Goal: Complete application form

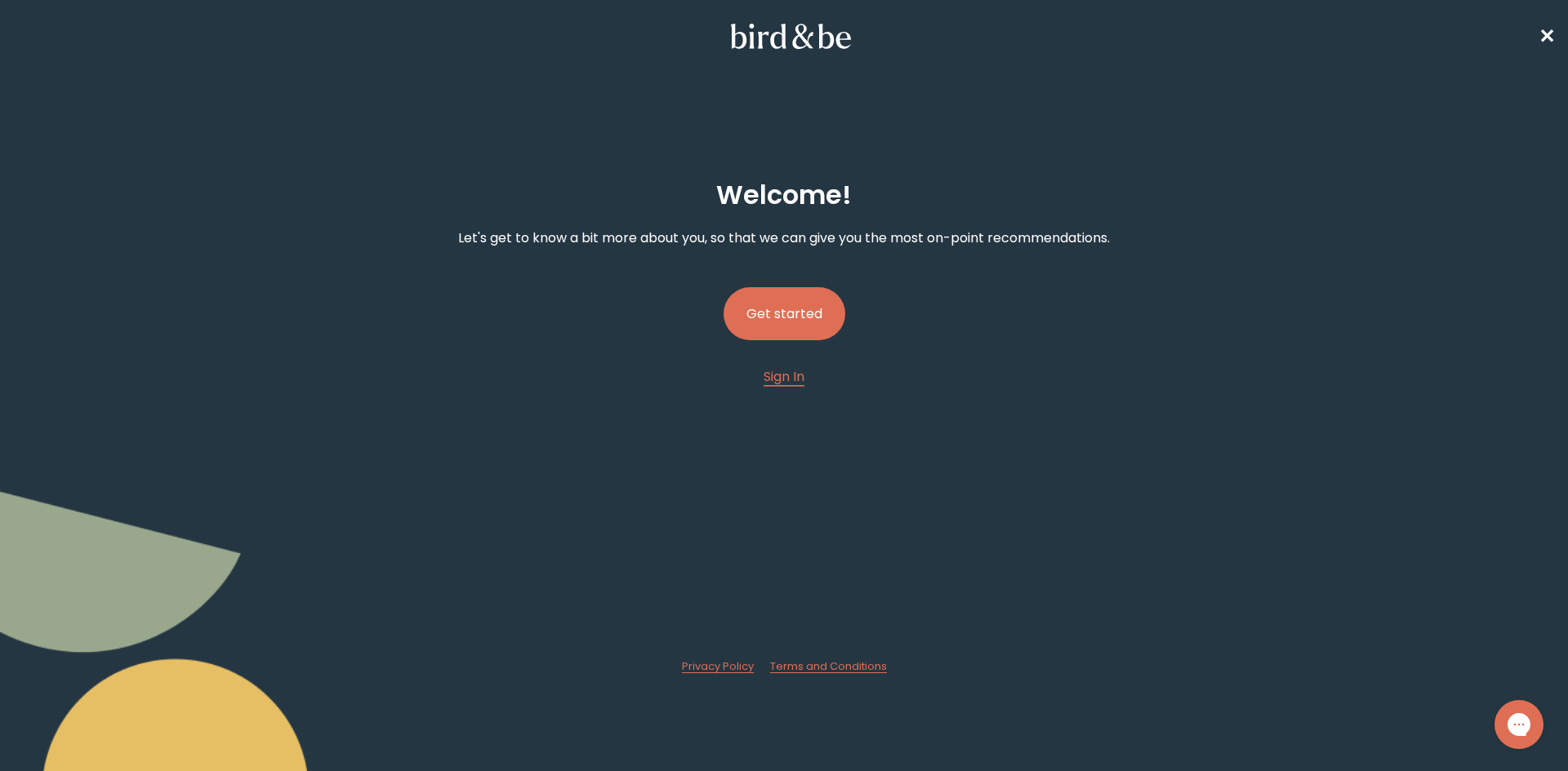
click at [762, 314] on button "Get started" at bounding box center [784, 313] width 122 height 53
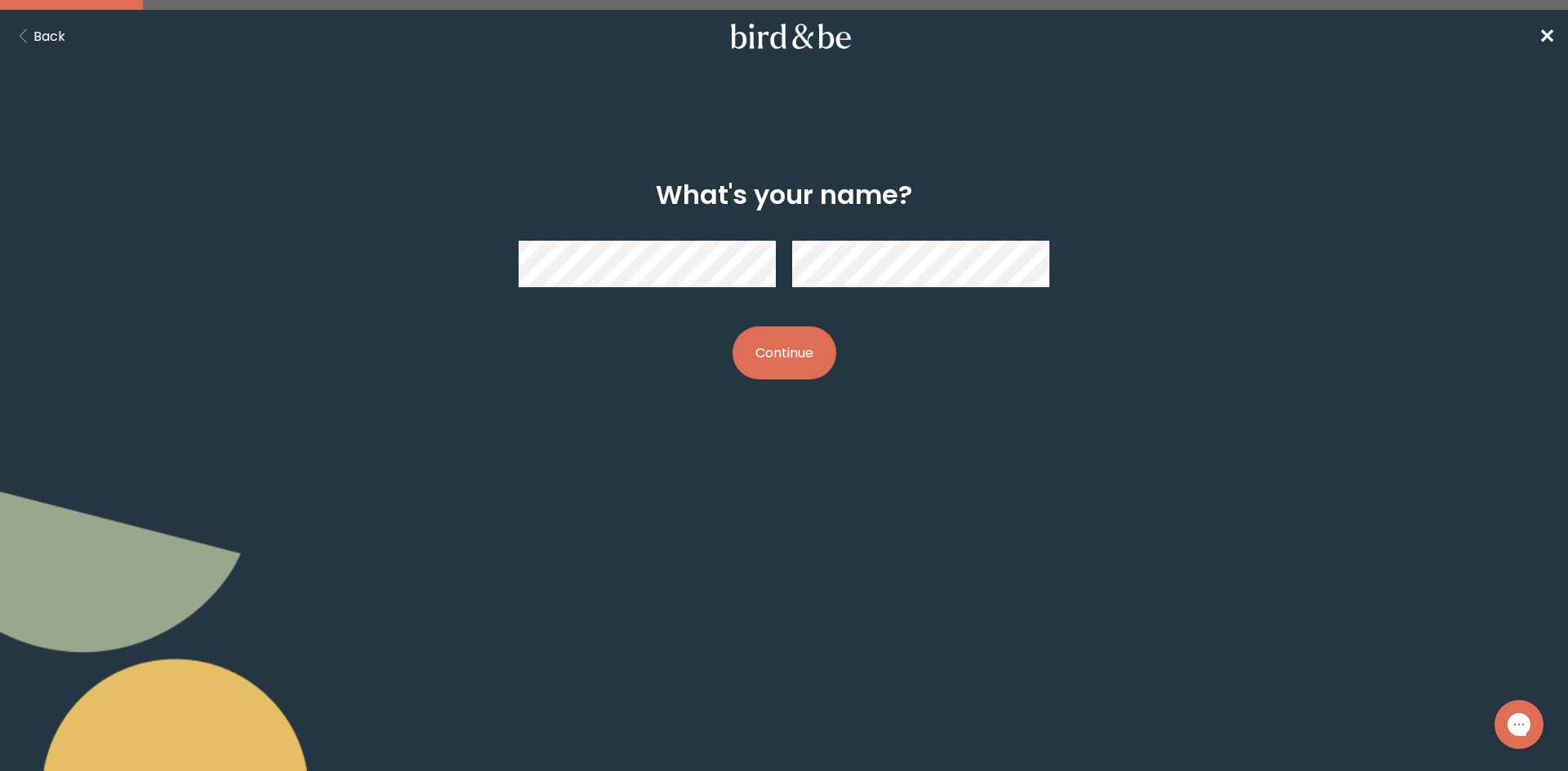
click at [780, 345] on button "Continue" at bounding box center [784, 353] width 104 height 53
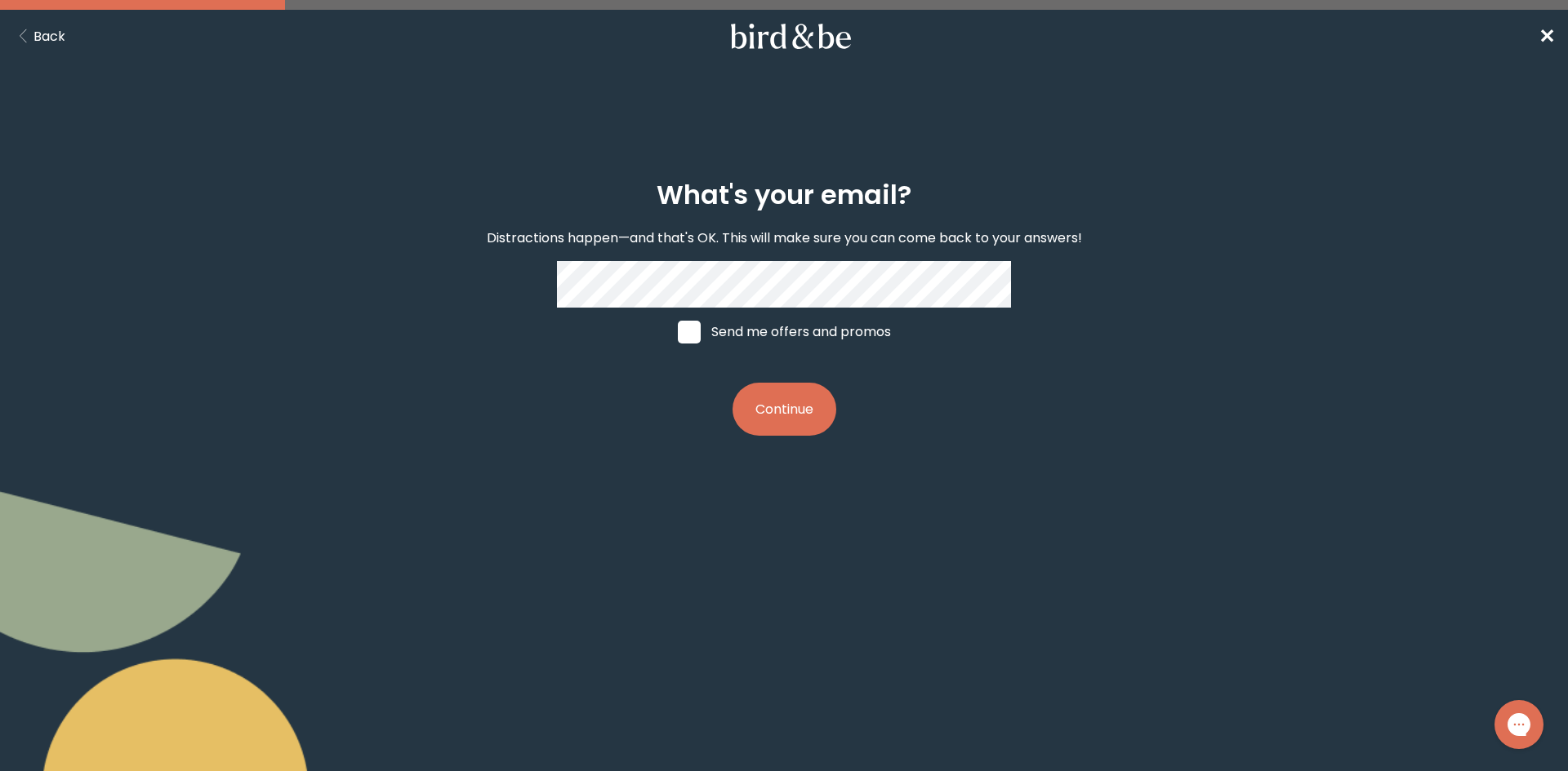
click at [767, 405] on button "Continue" at bounding box center [784, 409] width 104 height 53
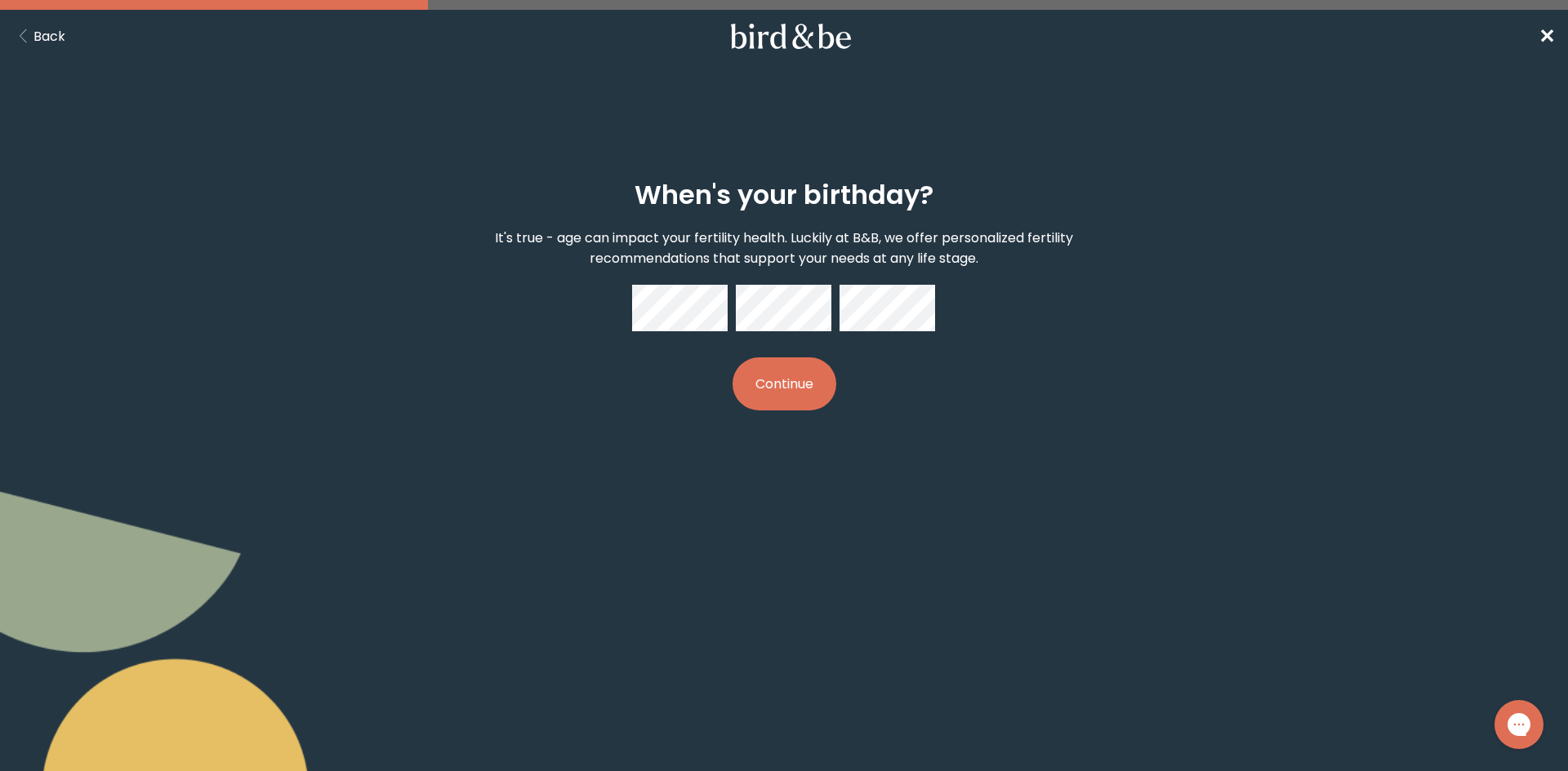
click at [781, 384] on button "Continue" at bounding box center [784, 383] width 104 height 53
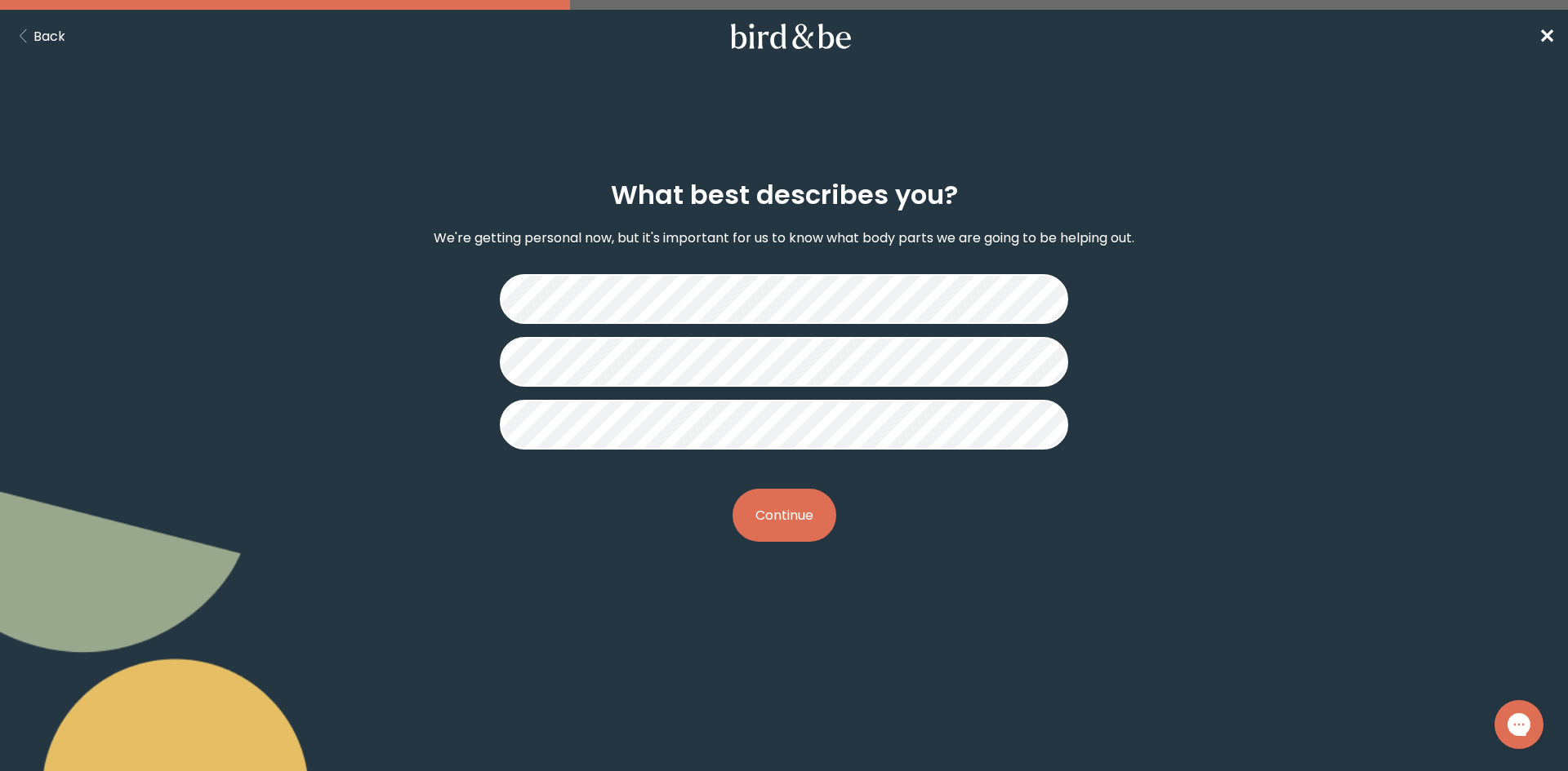
click at [798, 513] on button "Continue" at bounding box center [784, 515] width 104 height 53
click at [795, 521] on button "Continue" at bounding box center [784, 515] width 104 height 53
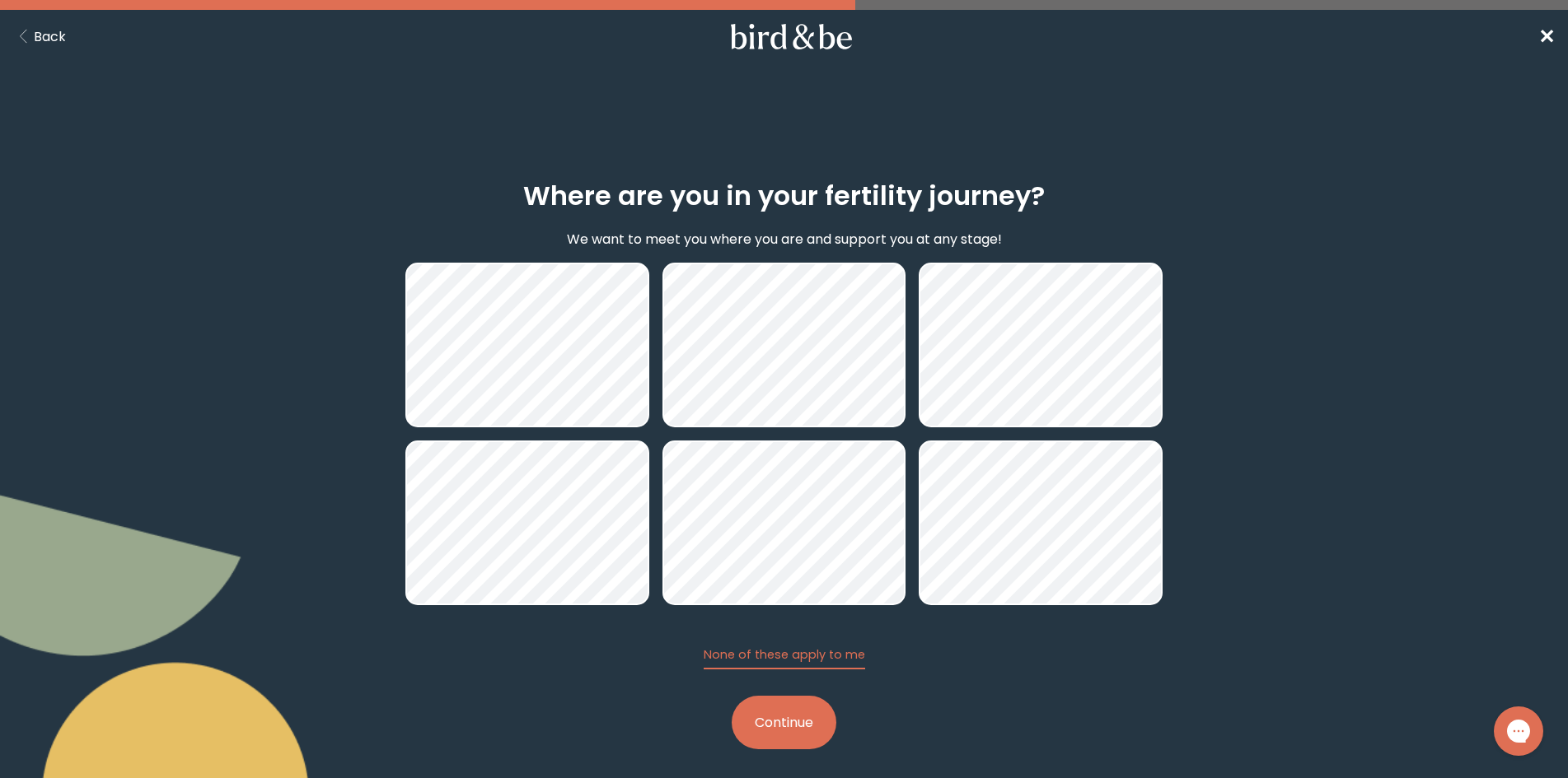
click at [798, 717] on button "Continue" at bounding box center [784, 723] width 105 height 54
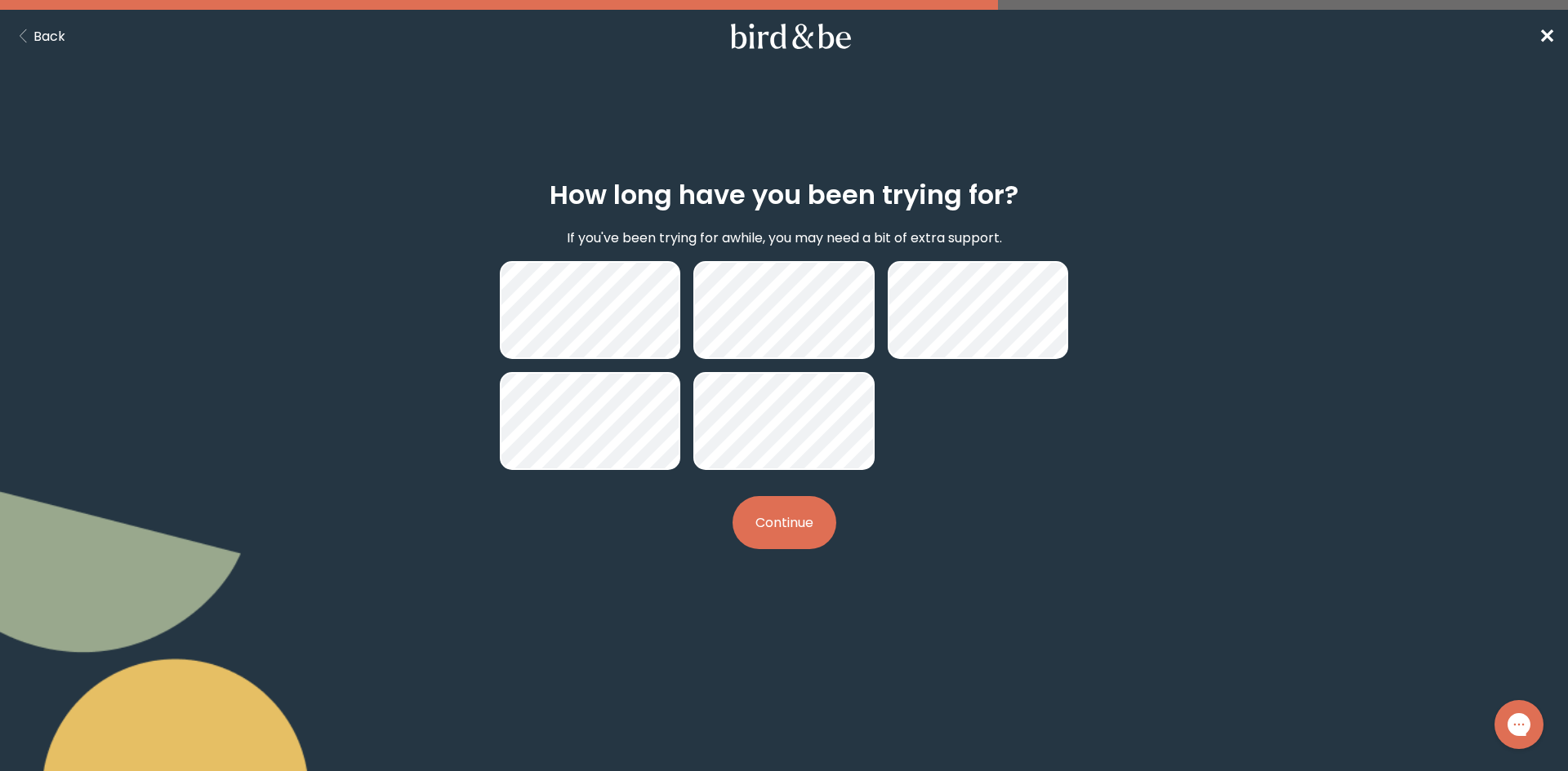
click at [771, 530] on button "Continue" at bounding box center [784, 523] width 104 height 53
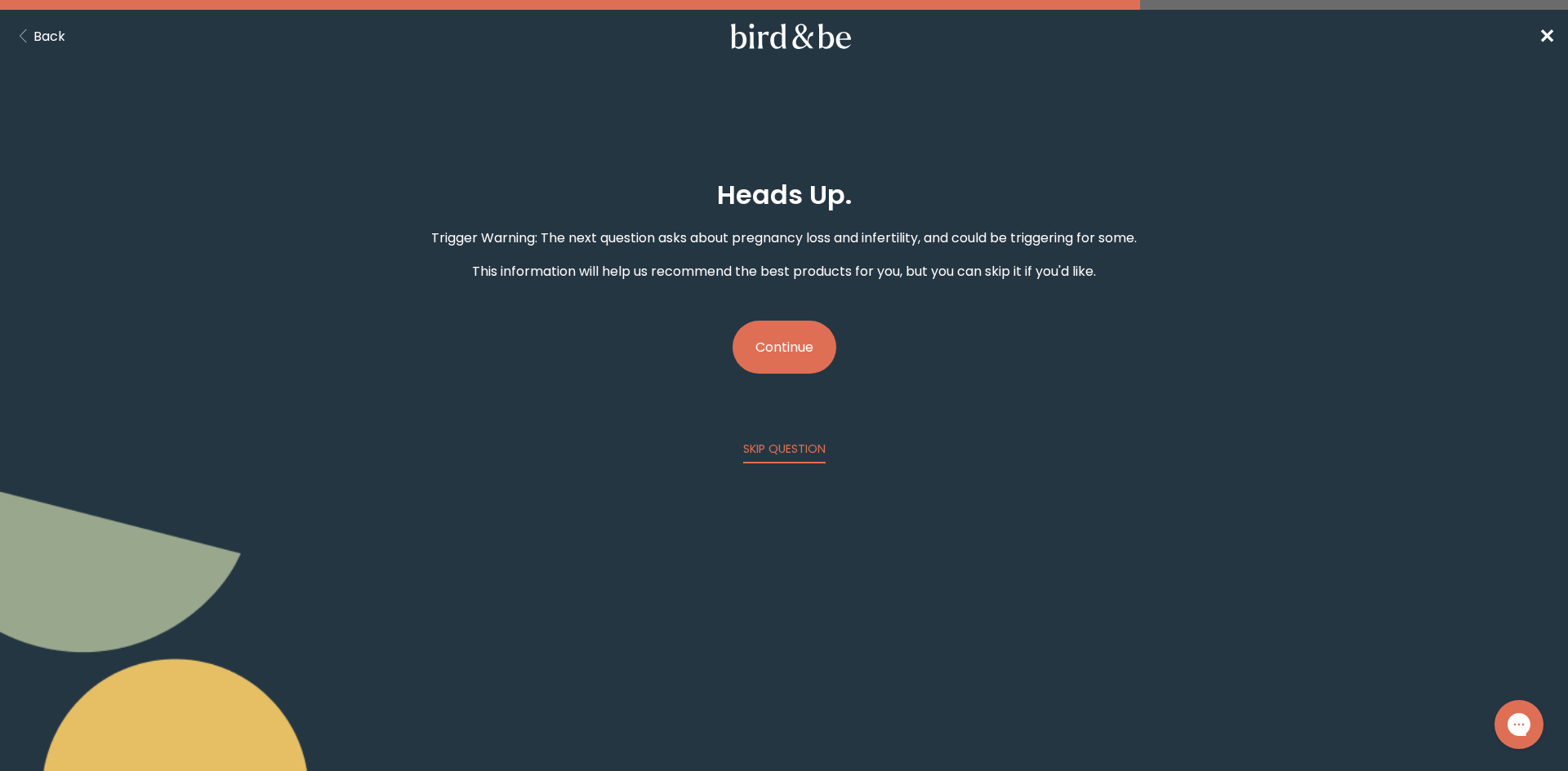
click at [778, 354] on button "Continue" at bounding box center [784, 347] width 104 height 53
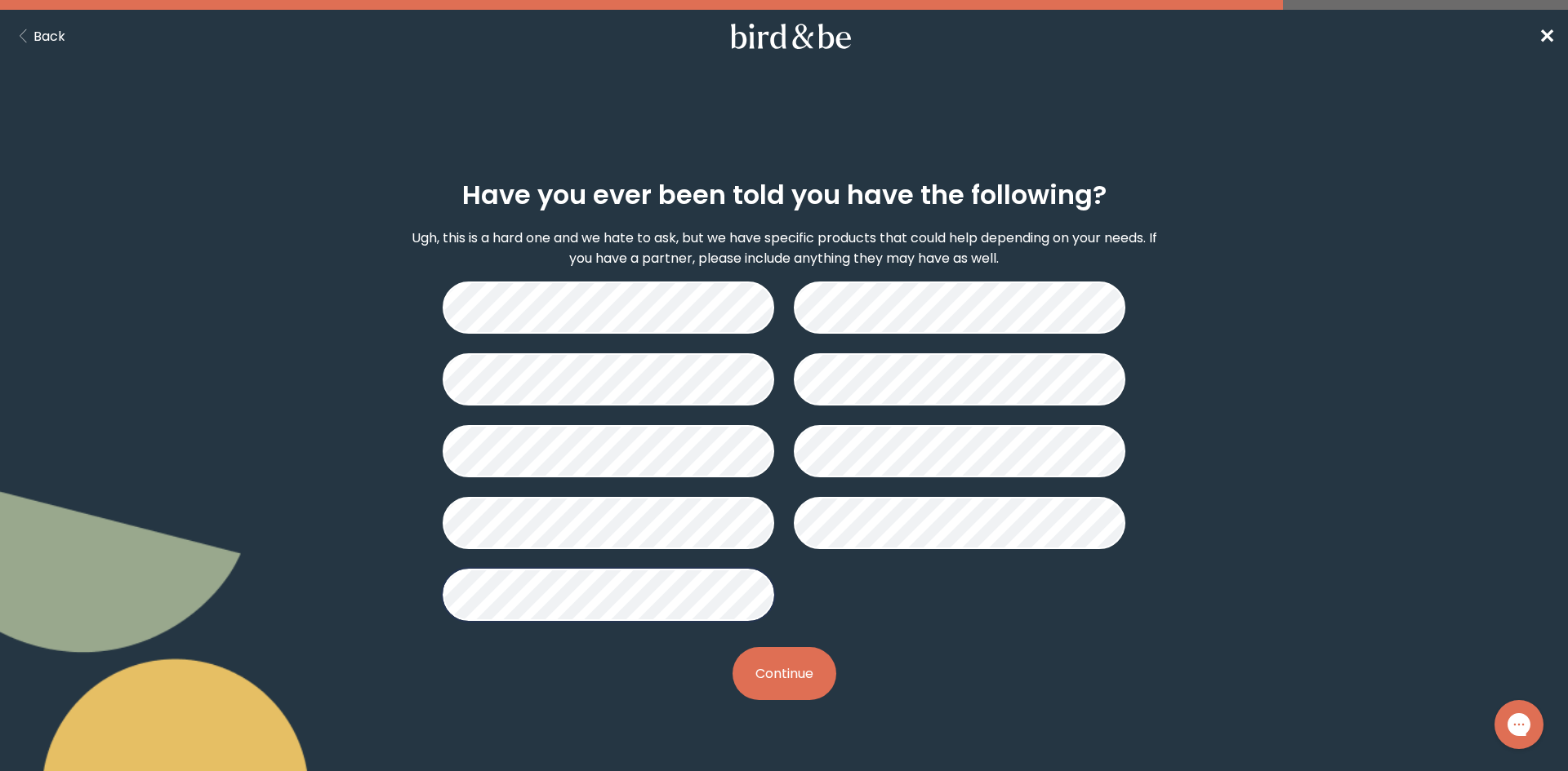
click at [798, 677] on button "Continue" at bounding box center [784, 673] width 104 height 53
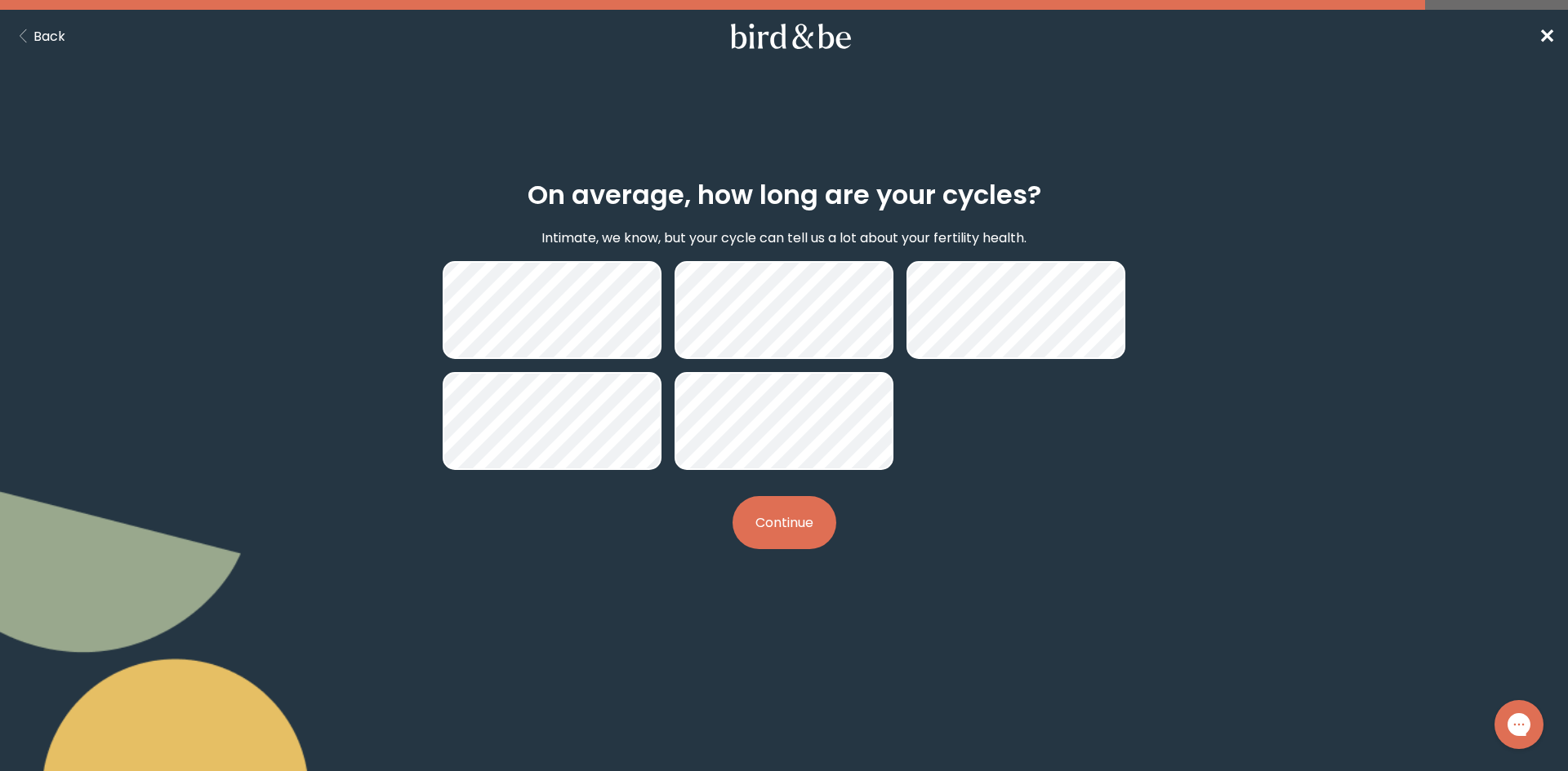
click at [790, 540] on button "Continue" at bounding box center [784, 523] width 104 height 53
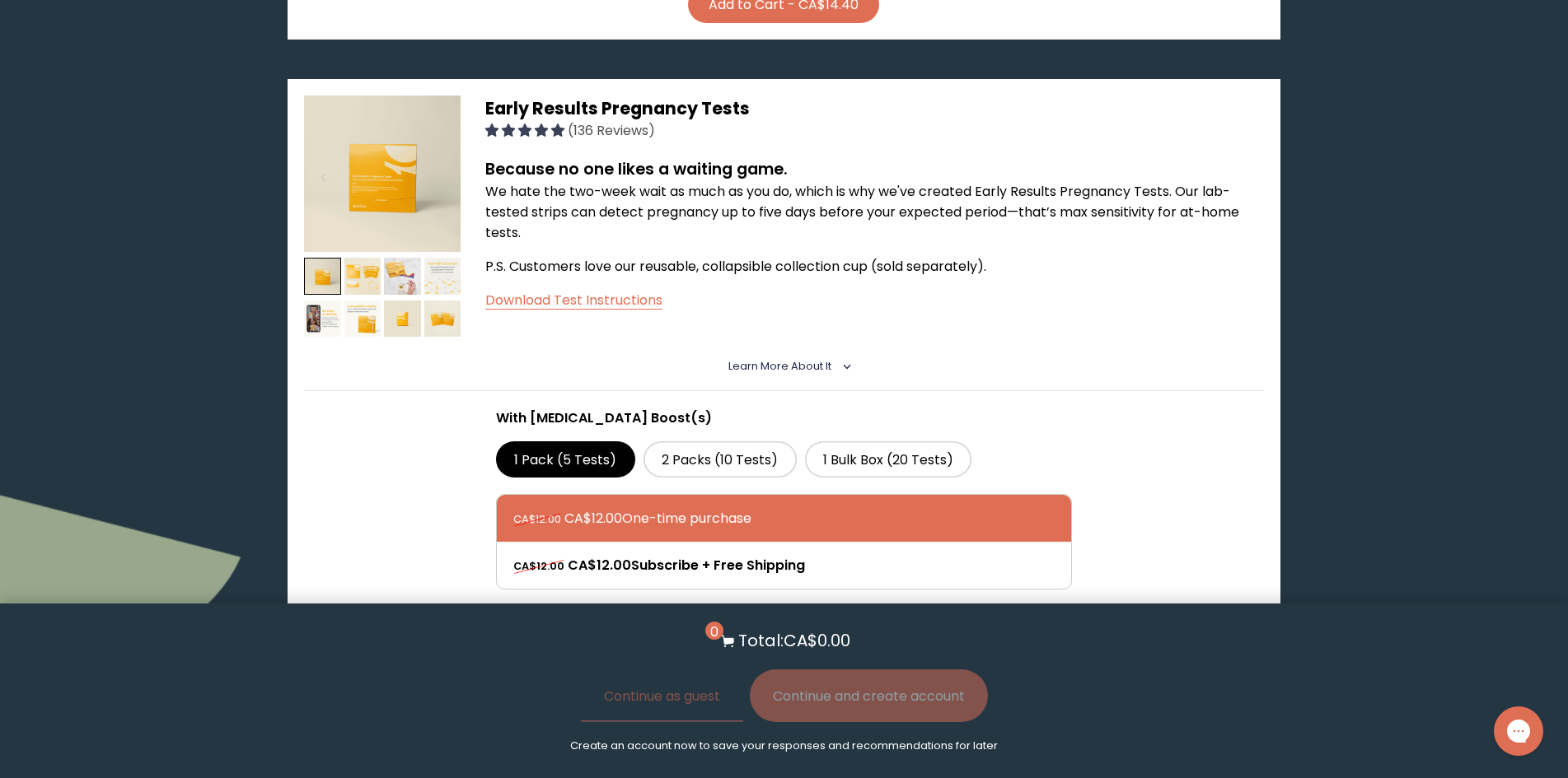
scroll to position [1647, 0]
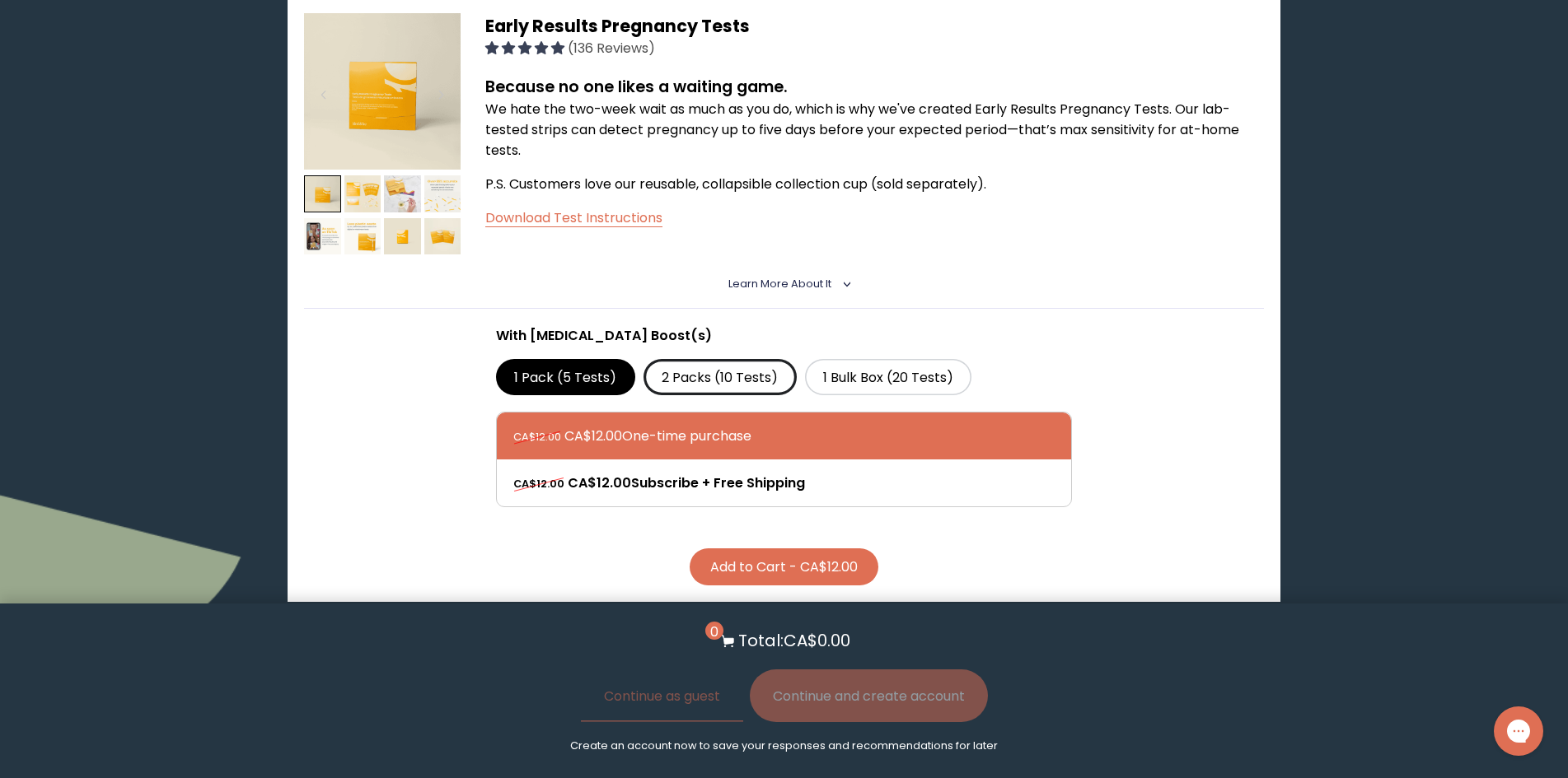
click at [716, 395] on label "2 Packs (10 Tests)" at bounding box center [720, 377] width 153 height 37
click at [0, 0] on input "2 Packs (10 Tests)" at bounding box center [0, 0] width 0 height 0
click at [575, 383] on label "1 Pack (5 Tests)" at bounding box center [565, 377] width 139 height 37
click at [0, 0] on input "1 Pack (5 Tests)" at bounding box center [0, 0] width 0 height 0
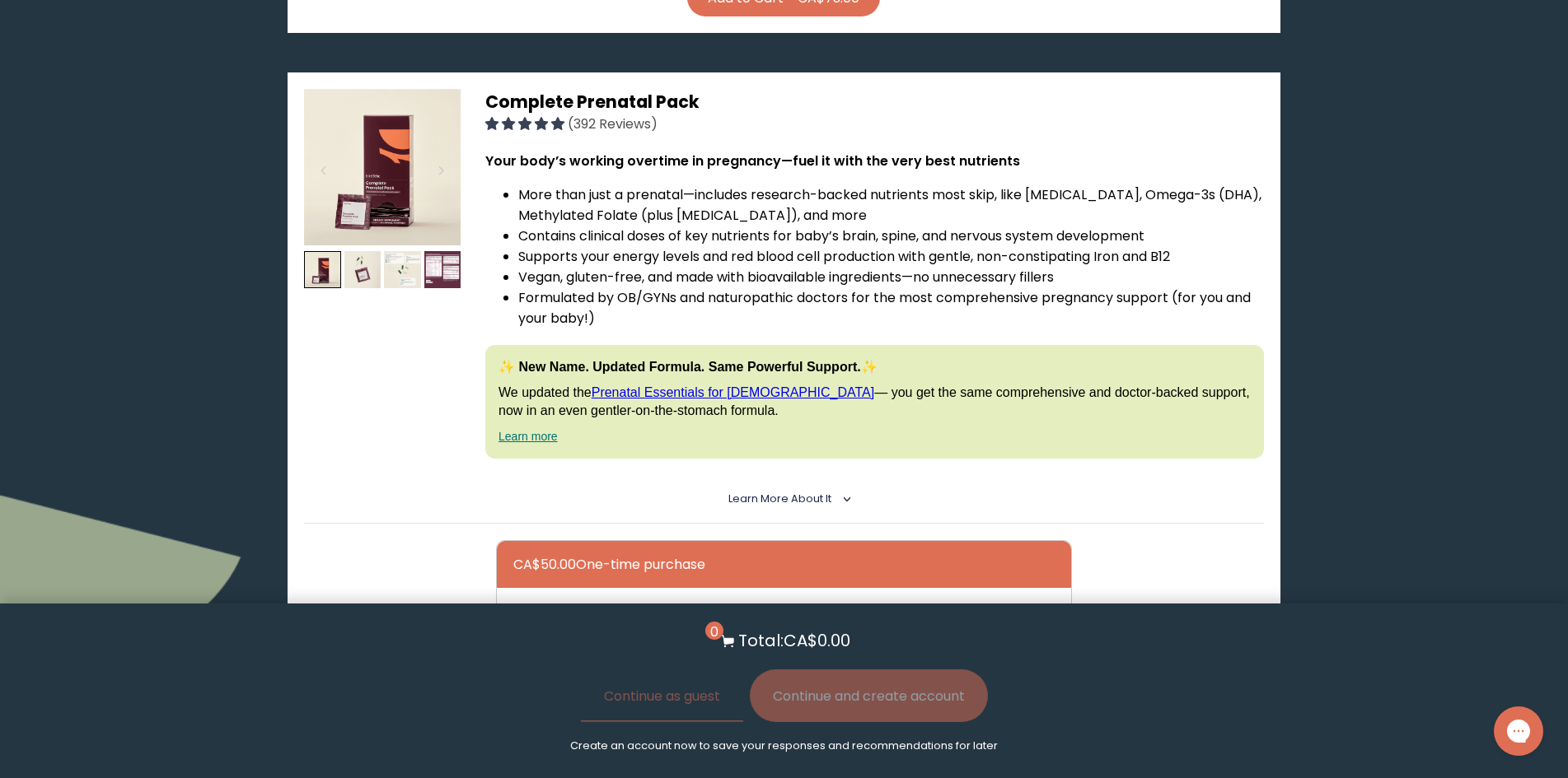
scroll to position [4530, 0]
